Goal: Navigation & Orientation: Go to known website

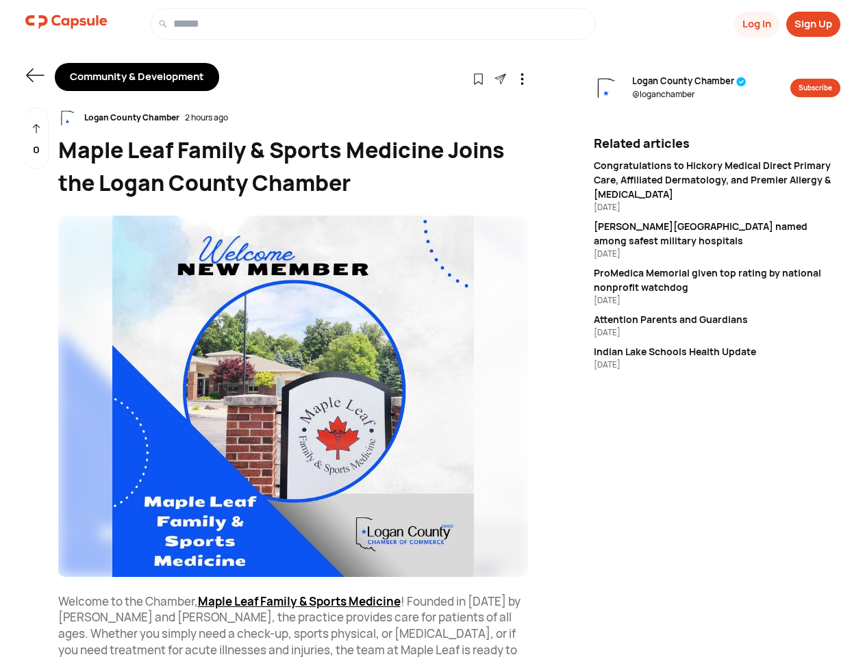
click at [755, 24] on button "Log In" at bounding box center [756, 24] width 45 height 25
click at [813, 24] on button "Sign Up" at bounding box center [813, 24] width 54 height 25
click at [35, 75] on icon at bounding box center [35, 75] width 18 height 14
click at [478, 78] on icon at bounding box center [478, 79] width 12 height 12
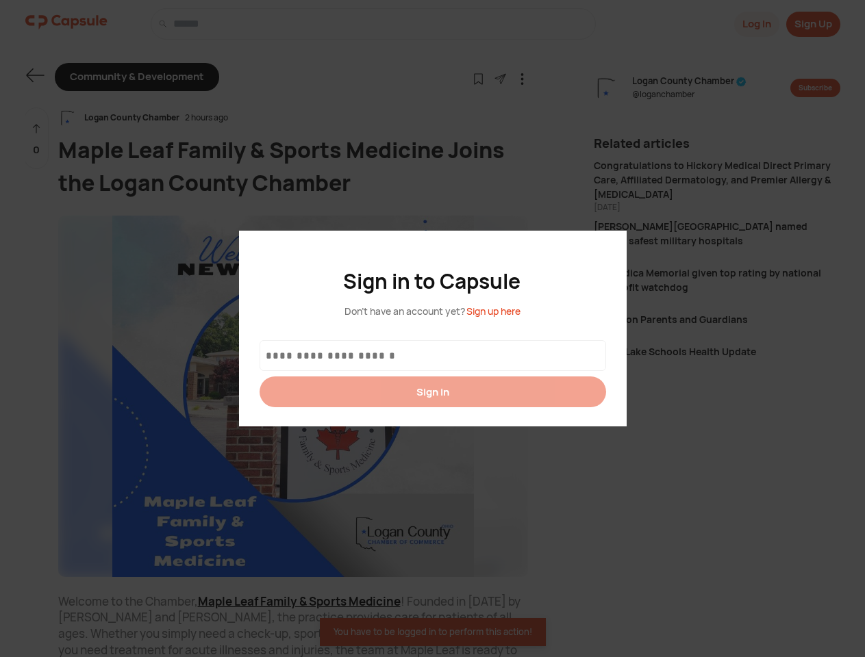
click at [500, 78] on div at bounding box center [432, 328] width 865 height 657
click at [522, 78] on icon at bounding box center [522, 79] width 12 height 12
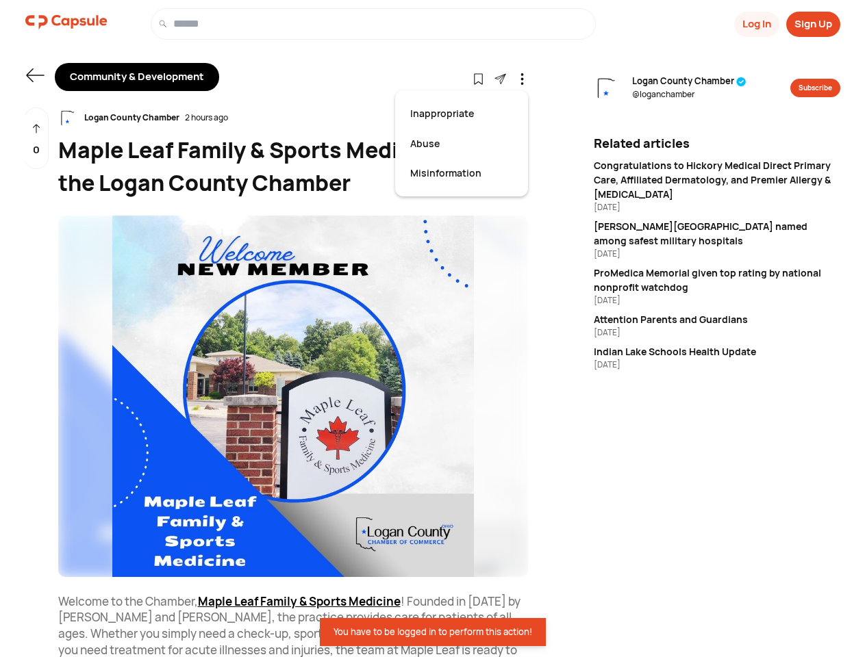
click at [293, 118] on div "Logan County Chamber 2 hours ago" at bounding box center [293, 118] width 470 height 21
click at [293, 396] on img at bounding box center [293, 397] width 470 height 362
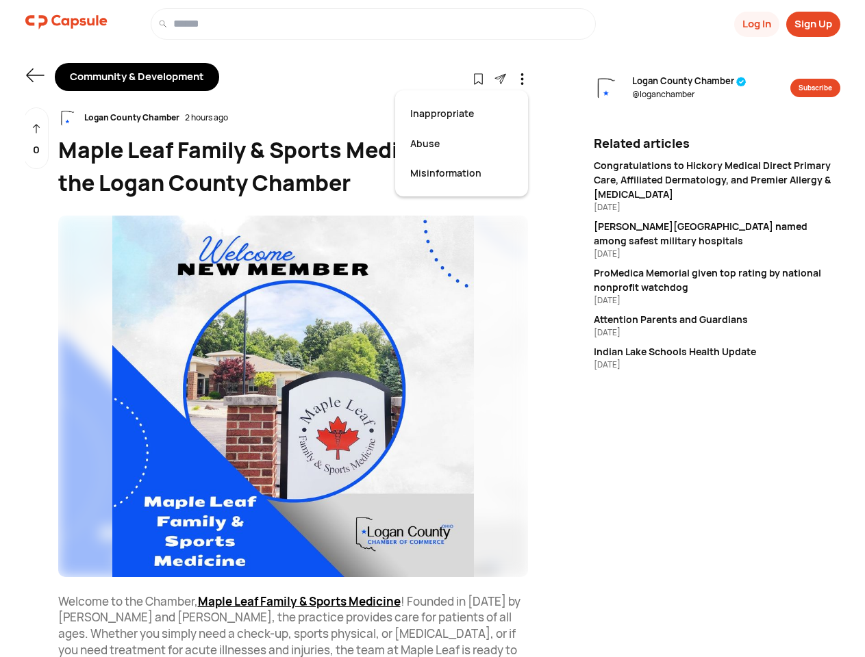
click at [36, 138] on div "0" at bounding box center [36, 139] width 25 height 62
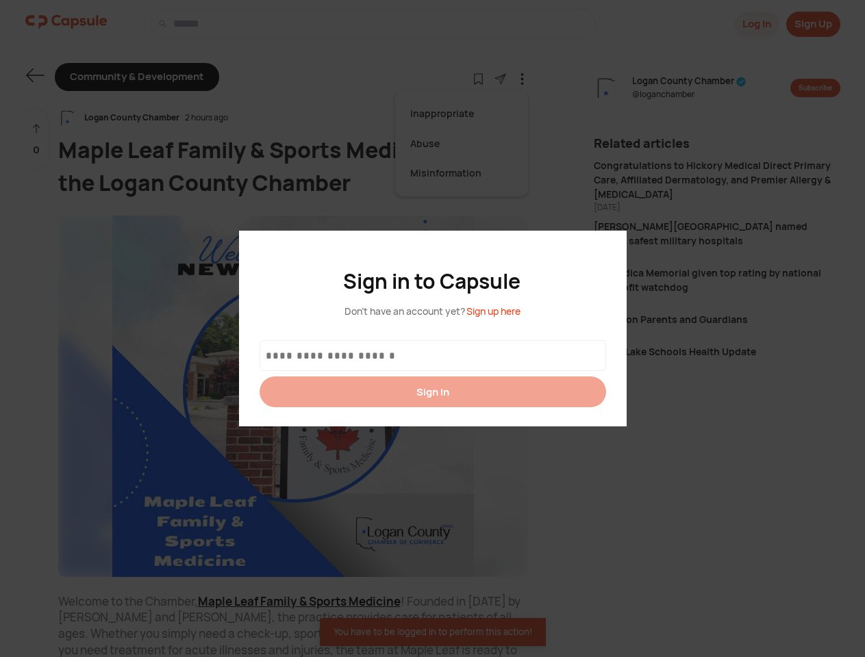
click at [689, 88] on div at bounding box center [432, 328] width 865 height 657
